Goal: Task Accomplishment & Management: Manage account settings

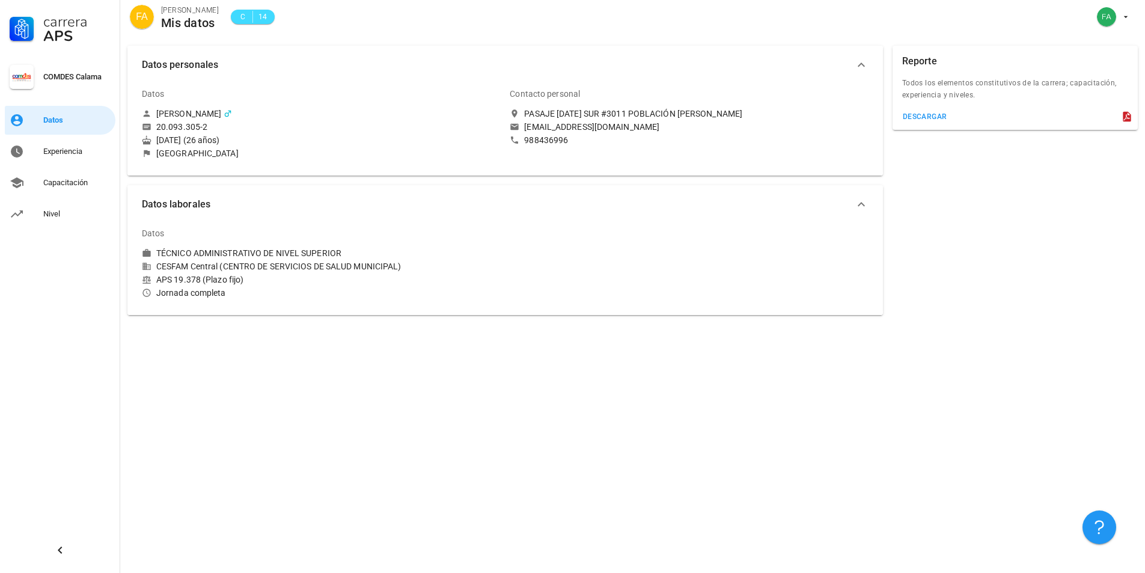
drag, startPoint x: 156, startPoint y: 70, endPoint x: 276, endPoint y: 126, distance: 131.8
click at [271, 124] on div "Datos personales Datos [PERSON_NAME] 20.093.305-2 [DATE] (26 años) [GEOGRAPHIC_…" at bounding box center [504, 111] width 755 height 130
click at [616, 160] on div "Contacto personal PASAJE [DATE] SUR #3011 POBLACIÓN [PERSON_NAME] [EMAIL_ADDRES…" at bounding box center [689, 120] width 368 height 91
drag, startPoint x: 411, startPoint y: 267, endPoint x: 454, endPoint y: 267, distance: 42.7
click at [454, 267] on div "CESFAM Central (CENTRO DE SERVICIOS DE SALUD MUNICIPAL)" at bounding box center [321, 266] width 358 height 11
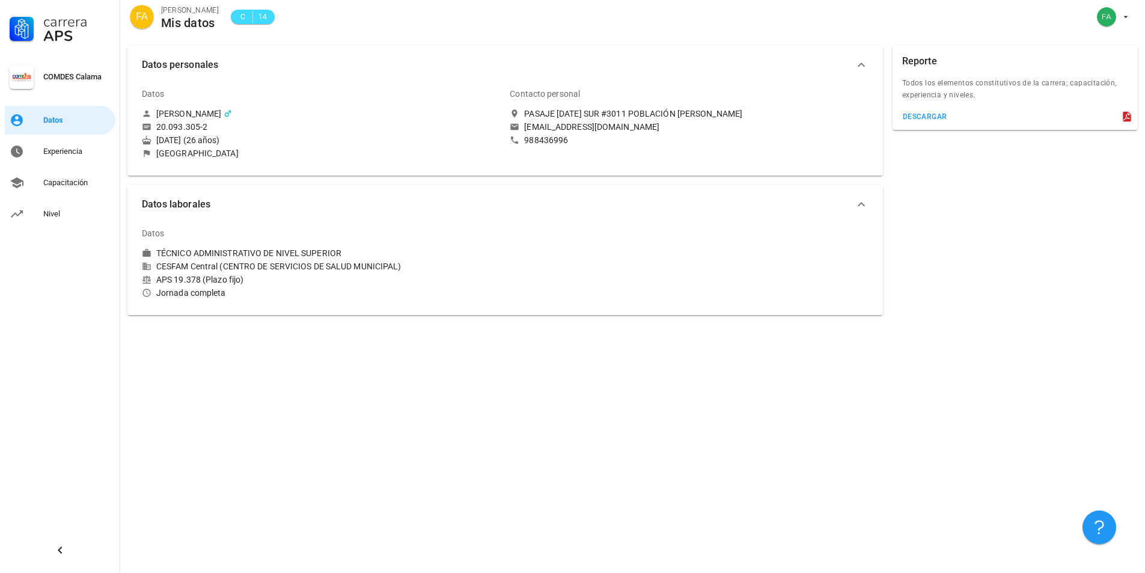
click at [418, 271] on div "CESFAM Central (CENTRO DE SERVICIOS DE SALUD MUNICIPAL)" at bounding box center [321, 266] width 358 height 11
click at [612, 115] on div "PASAJE [DATE] SUR #3011 POBLACIÓN [PERSON_NAME]" at bounding box center [633, 113] width 218 height 11
drag, startPoint x: 172, startPoint y: 269, endPoint x: 332, endPoint y: 270, distance: 159.9
click at [332, 270] on div "CESFAM Central (CENTRO DE SERVICIOS DE SALUD MUNICIPAL)" at bounding box center [321, 266] width 358 height 11
click at [248, 276] on div "APS 19.378 (Plazo fijo)" at bounding box center [321, 279] width 358 height 11
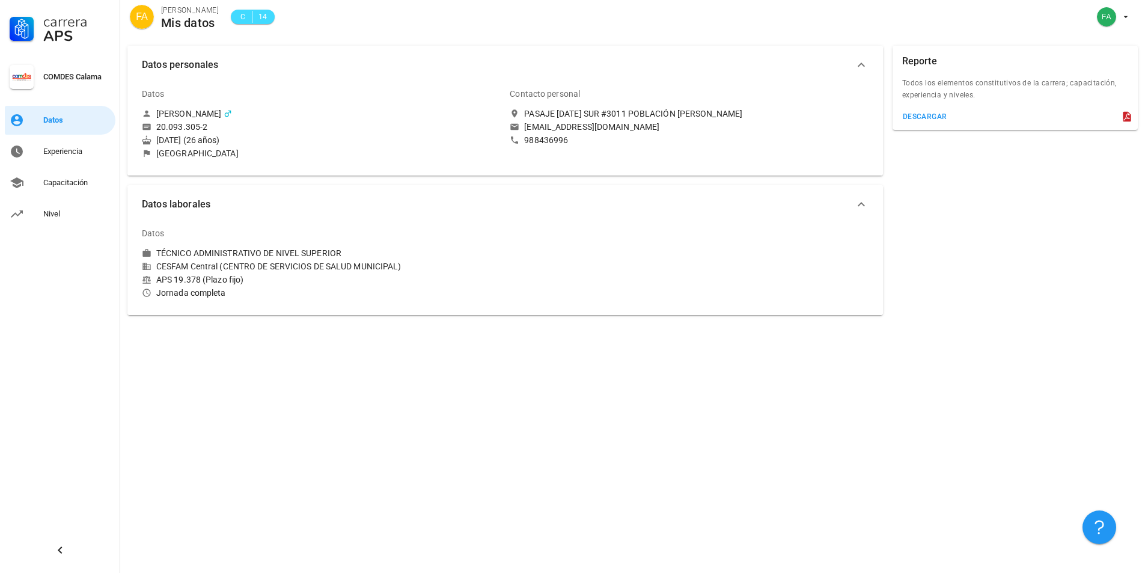
click at [251, 281] on div "APS 19.378 (Plazo fijo)" at bounding box center [321, 279] width 358 height 11
click at [242, 279] on div "APS 19.378 (Plazo fijo)" at bounding box center [321, 279] width 358 height 11
click at [247, 282] on div "APS 19.378 (Plazo fijo)" at bounding box center [321, 279] width 358 height 11
click at [86, 150] on div "Experiencia" at bounding box center [76, 152] width 67 height 10
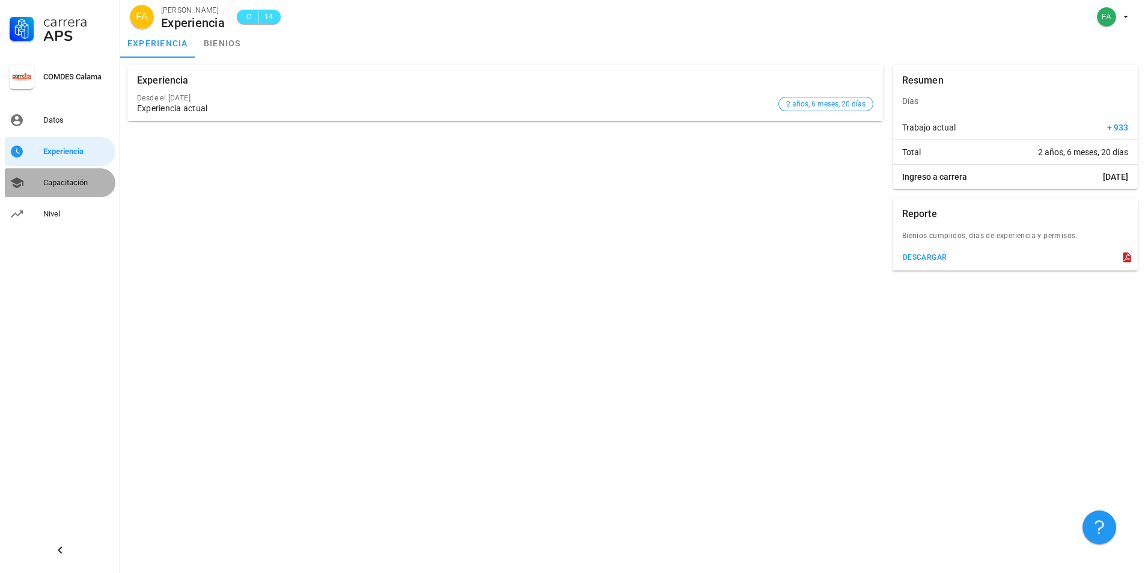
click at [63, 188] on div "Capacitación" at bounding box center [76, 182] width 67 height 19
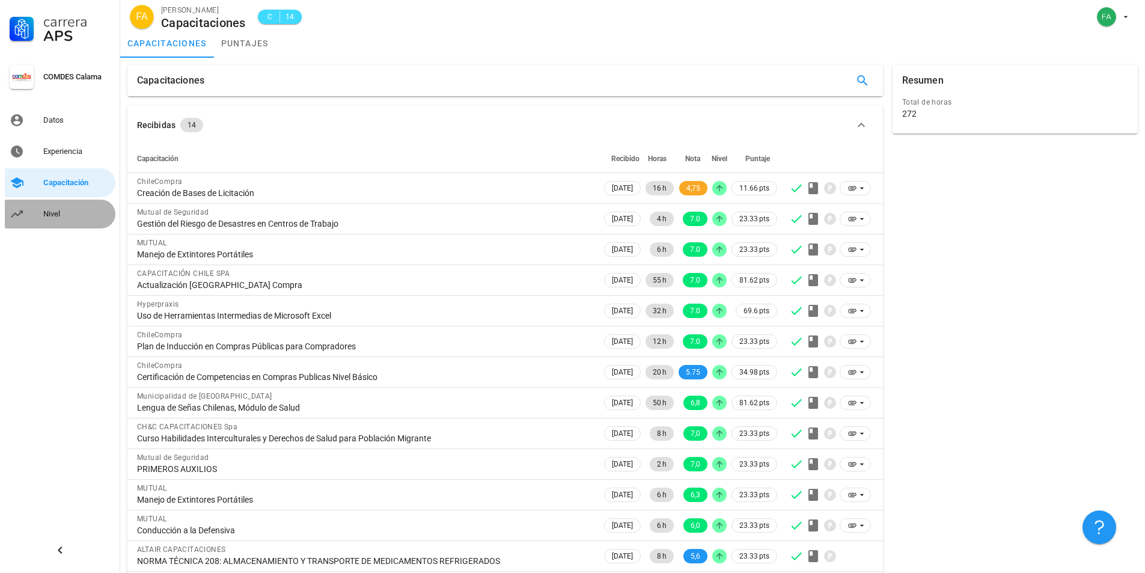
click at [52, 216] on div "Nivel" at bounding box center [76, 214] width 67 height 10
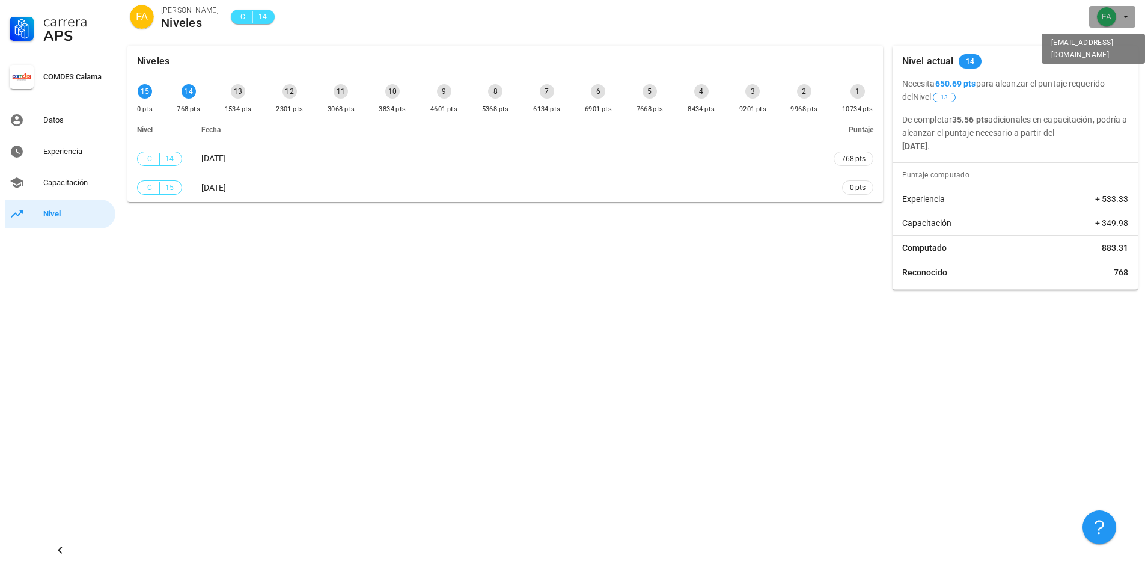
click at [1124, 23] on span "button" at bounding box center [1112, 16] width 37 height 19
click at [1108, 49] on link "Salir" at bounding box center [1102, 46] width 72 height 29
